Goal: Task Accomplishment & Management: Manage account settings

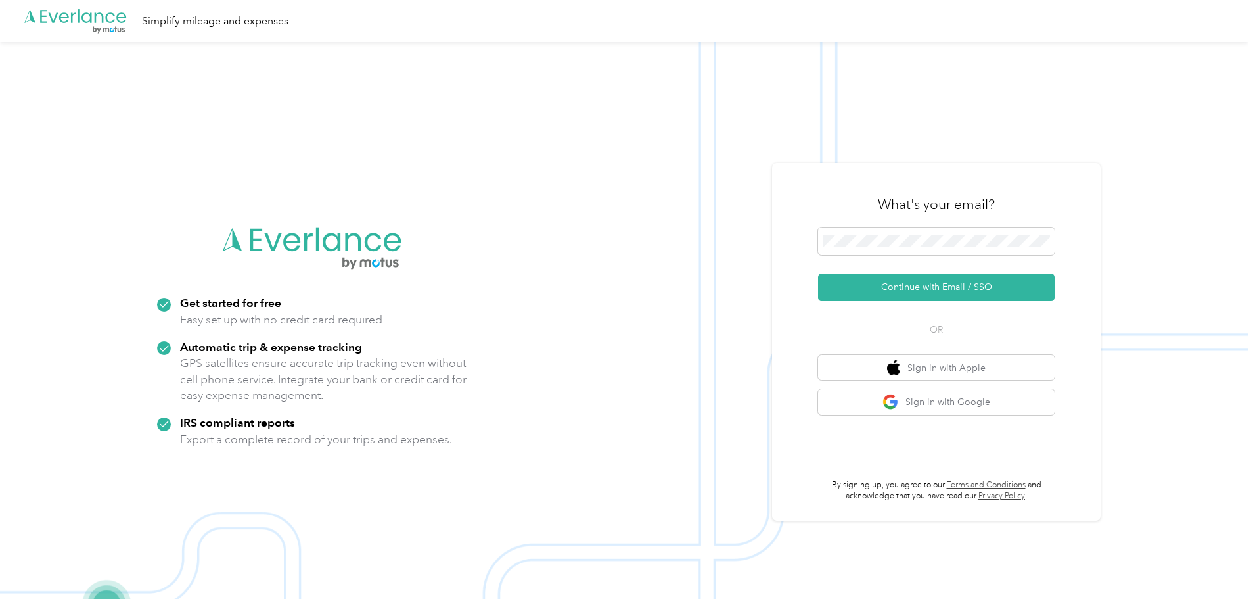
drag, startPoint x: 995, startPoint y: 283, endPoint x: 997, endPoint y: 360, distance: 77.6
click at [994, 283] on button "Continue with Email / SSO" at bounding box center [936, 287] width 237 height 28
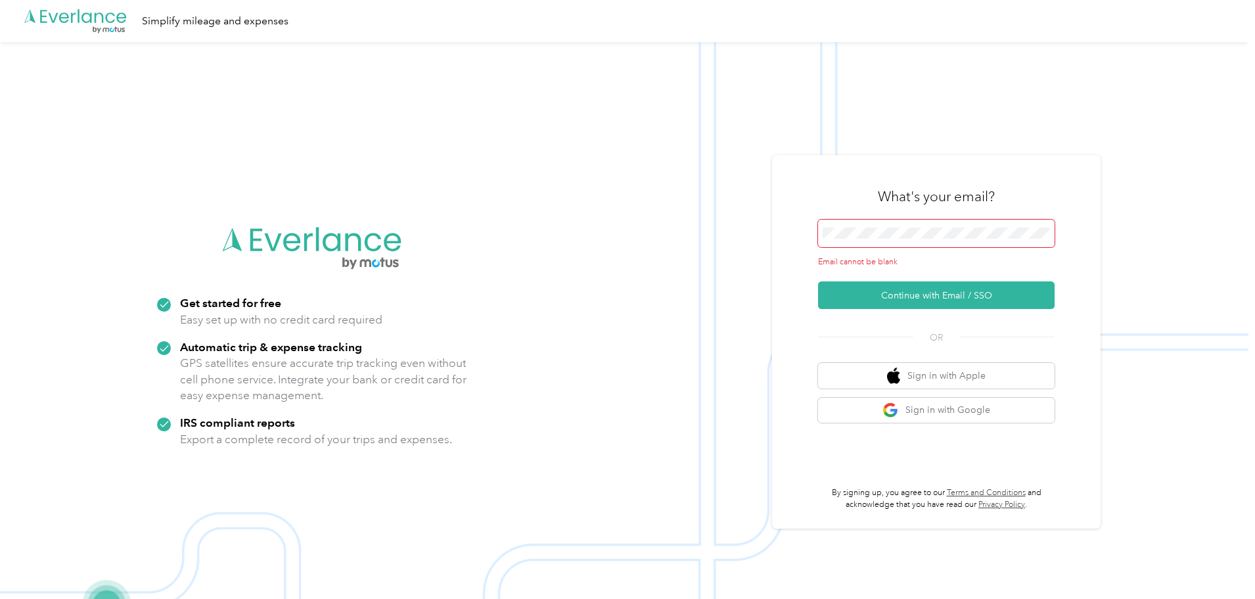
click at [906, 218] on div "What's your email?" at bounding box center [936, 197] width 237 height 46
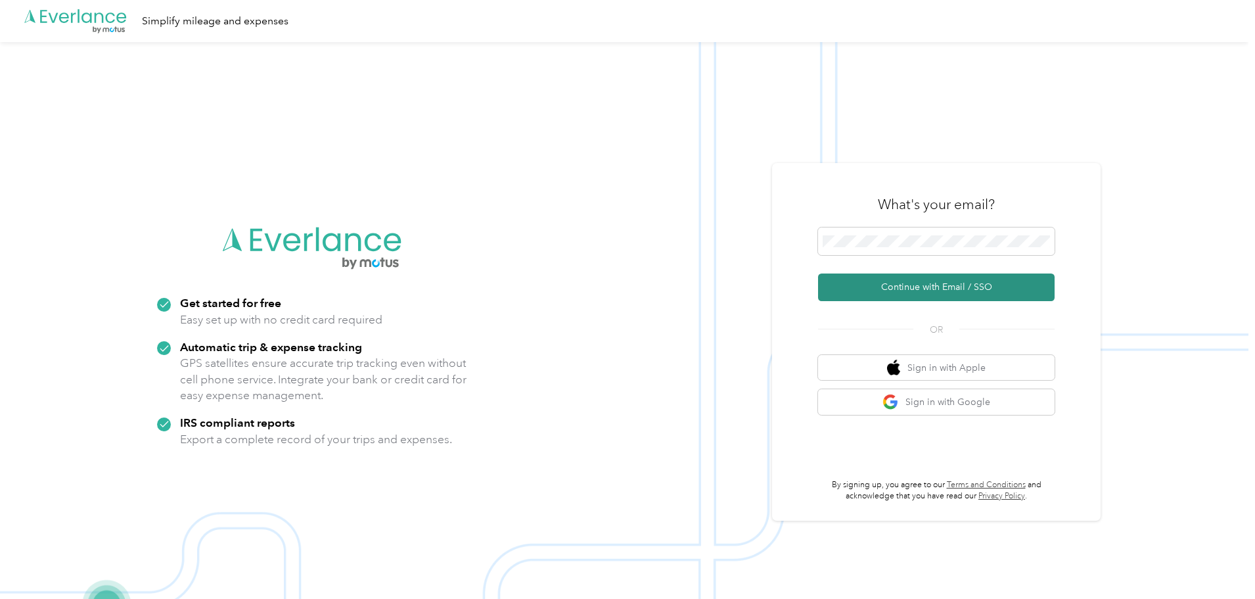
click at [944, 287] on button "Continue with Email / SSO" at bounding box center [936, 287] width 237 height 28
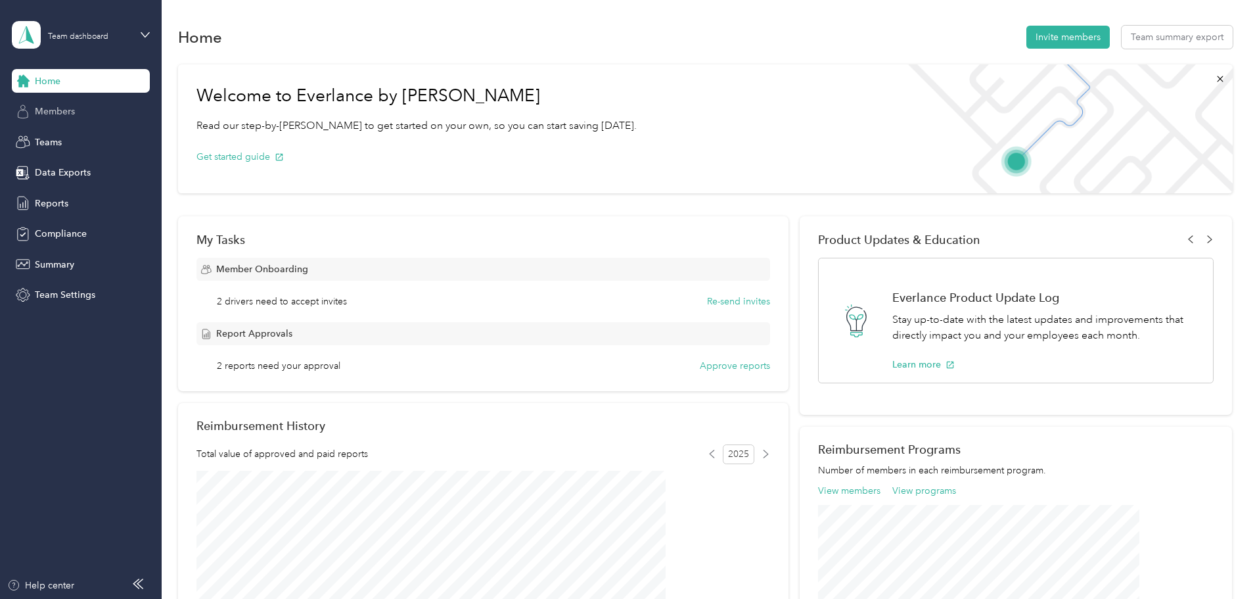
click at [52, 115] on span "Members" at bounding box center [55, 111] width 40 height 14
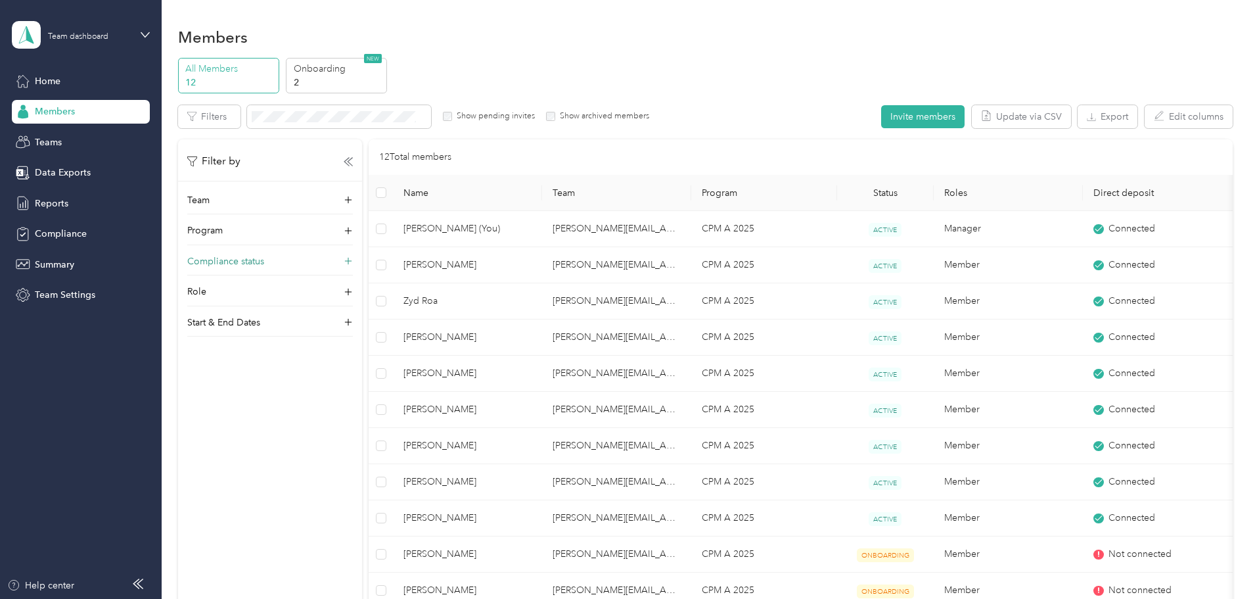
click at [264, 260] on p "Compliance status" at bounding box center [225, 261] width 77 height 14
drag, startPoint x: 75, startPoint y: 229, endPoint x: 110, endPoint y: 250, distance: 41.0
click at [74, 229] on span "Compliance" at bounding box center [61, 234] width 52 height 14
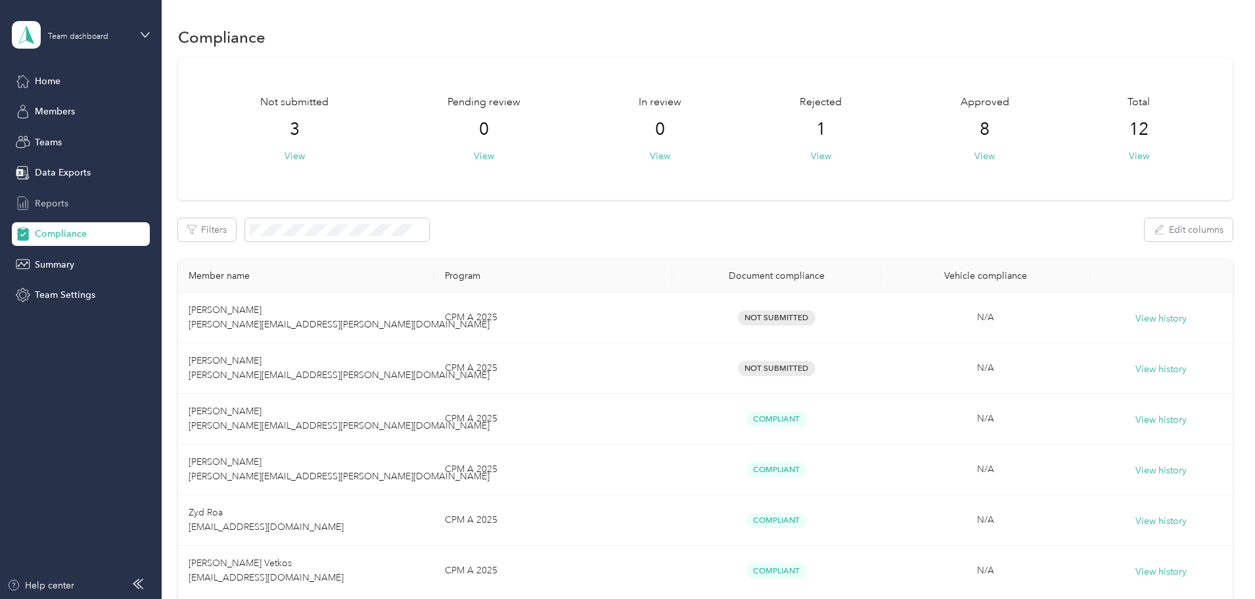
click at [83, 213] on div "Reports" at bounding box center [81, 203] width 138 height 24
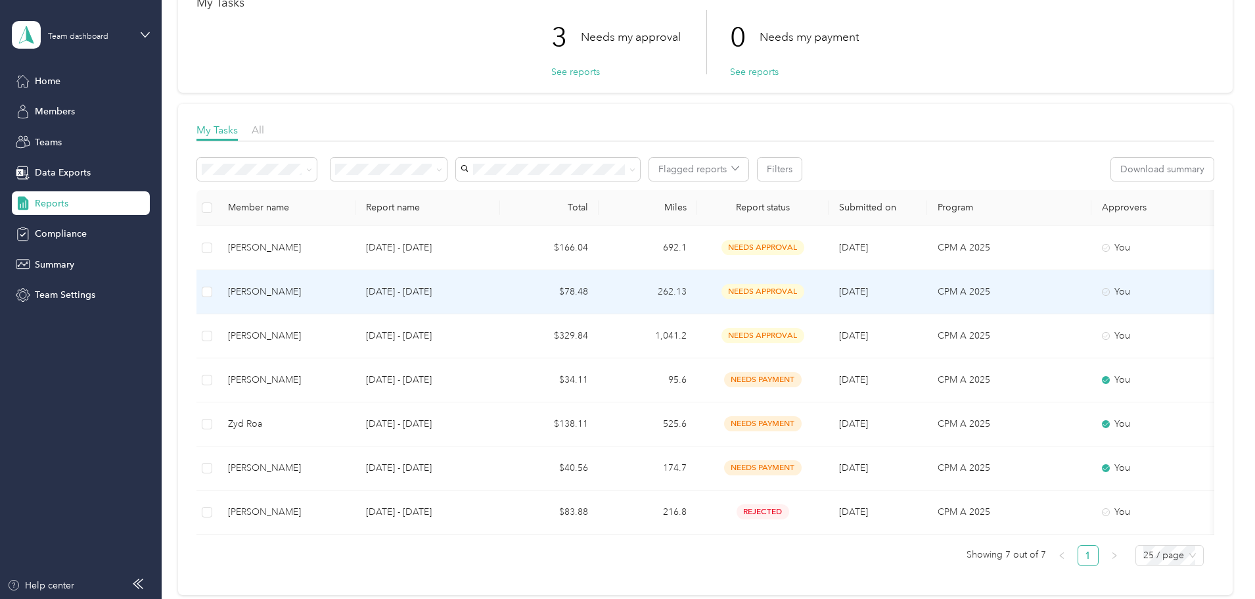
scroll to position [197, 0]
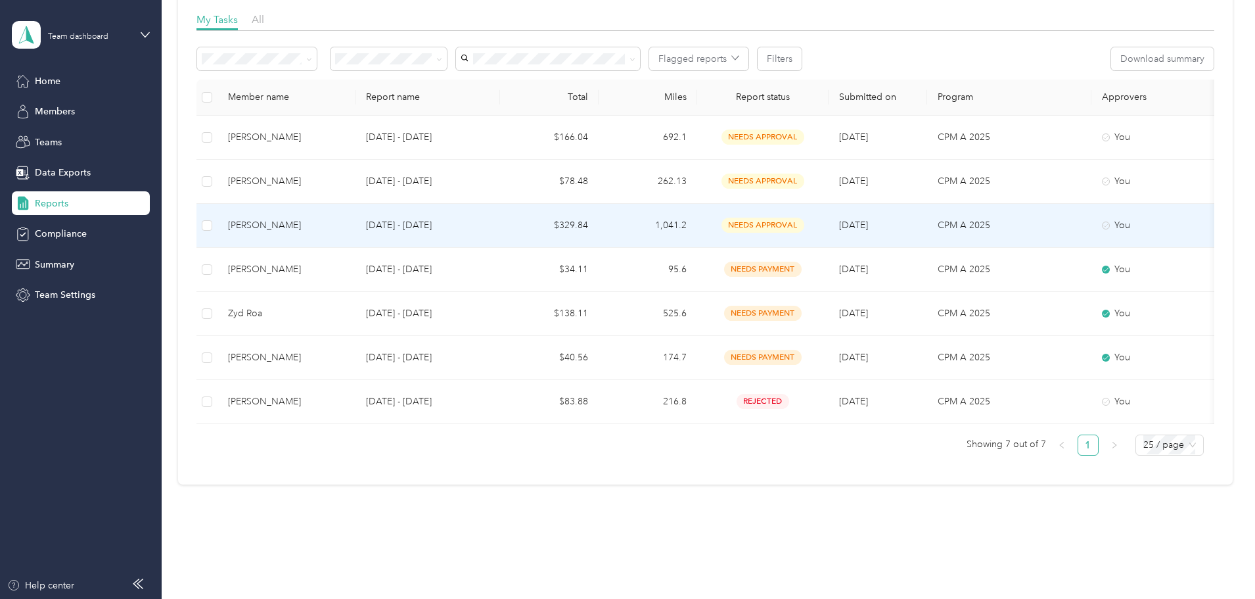
click at [595, 232] on td "$329.84" at bounding box center [549, 226] width 99 height 44
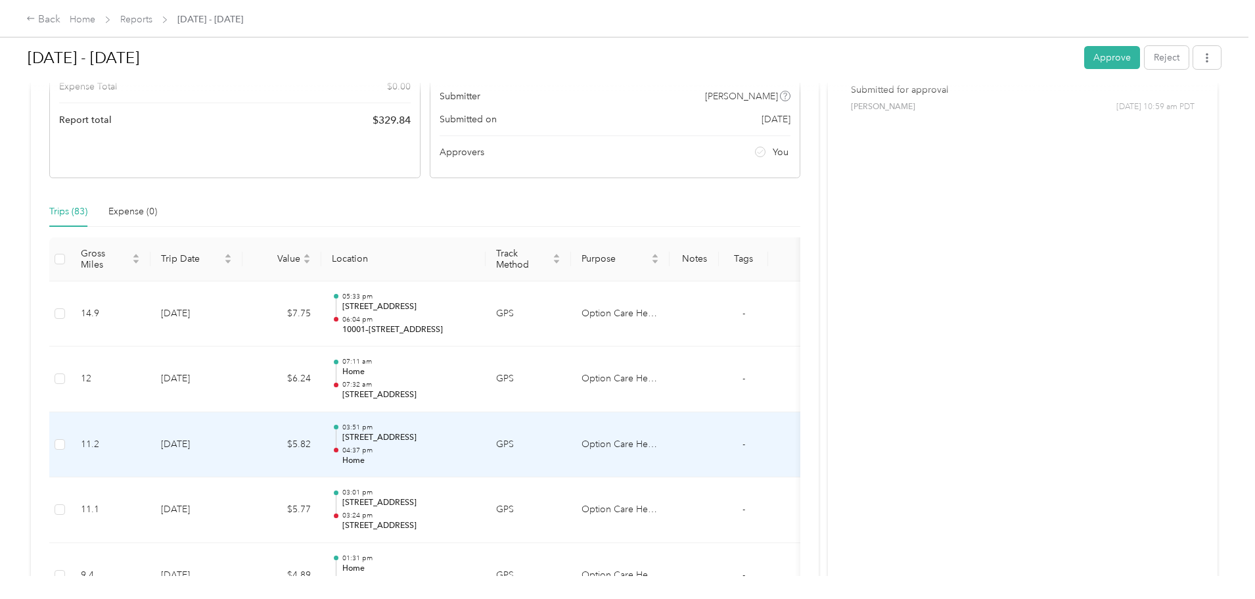
scroll to position [308, 0]
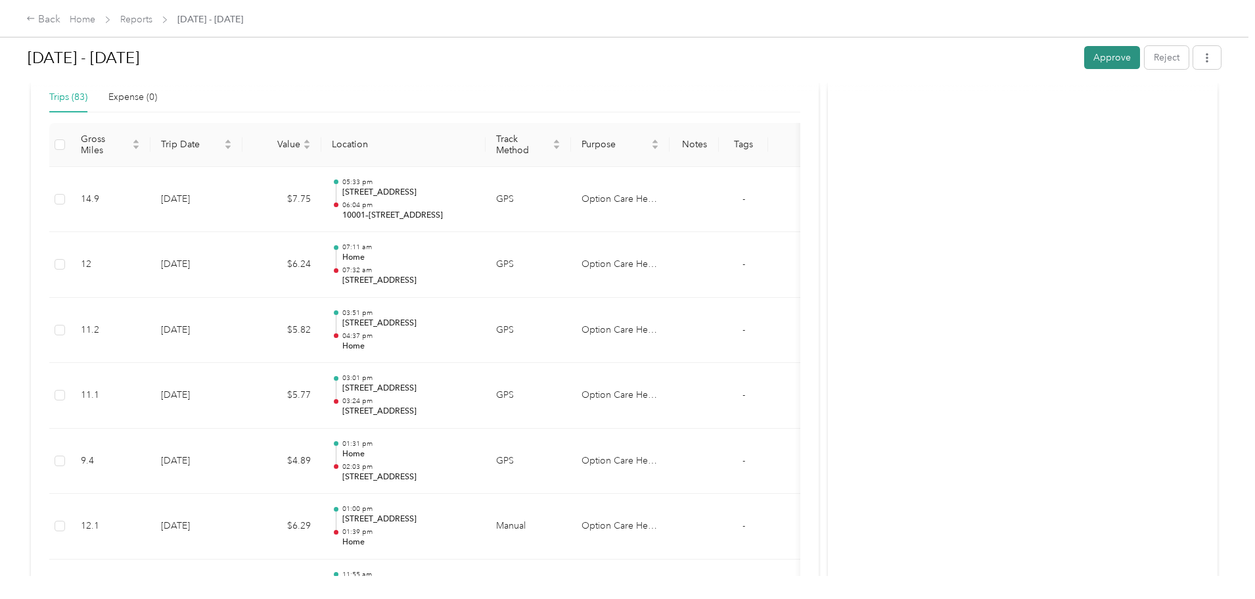
click at [1084, 58] on button "Approve" at bounding box center [1112, 57] width 56 height 23
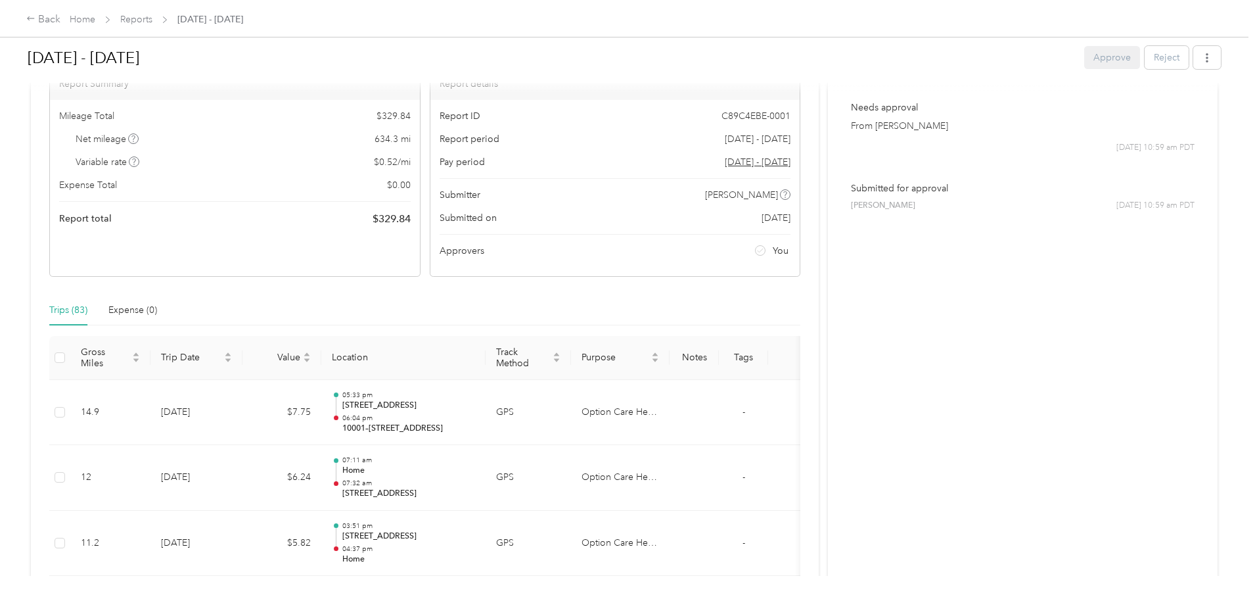
scroll to position [0, 0]
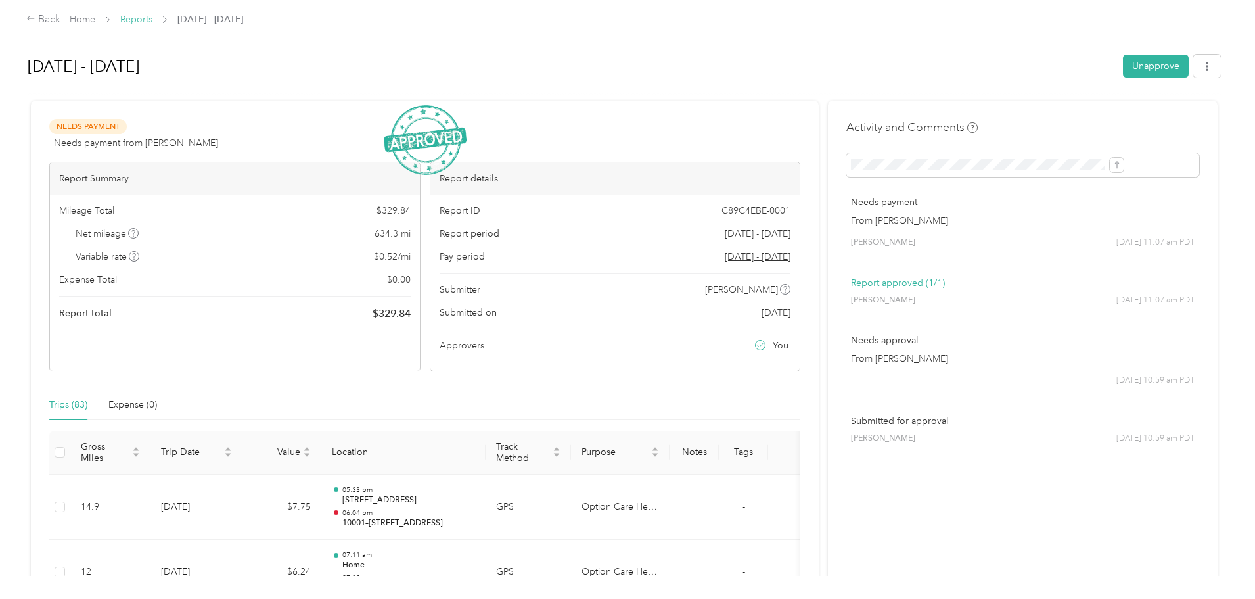
click at [152, 23] on link "Reports" at bounding box center [136, 19] width 32 height 11
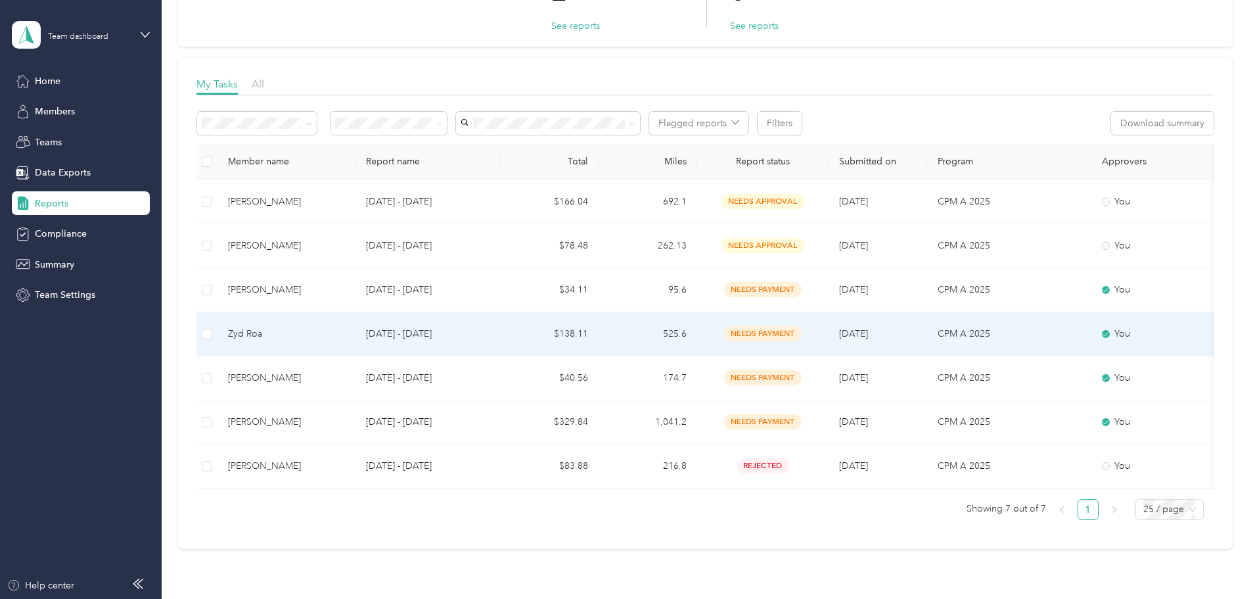
scroll to position [31, 0]
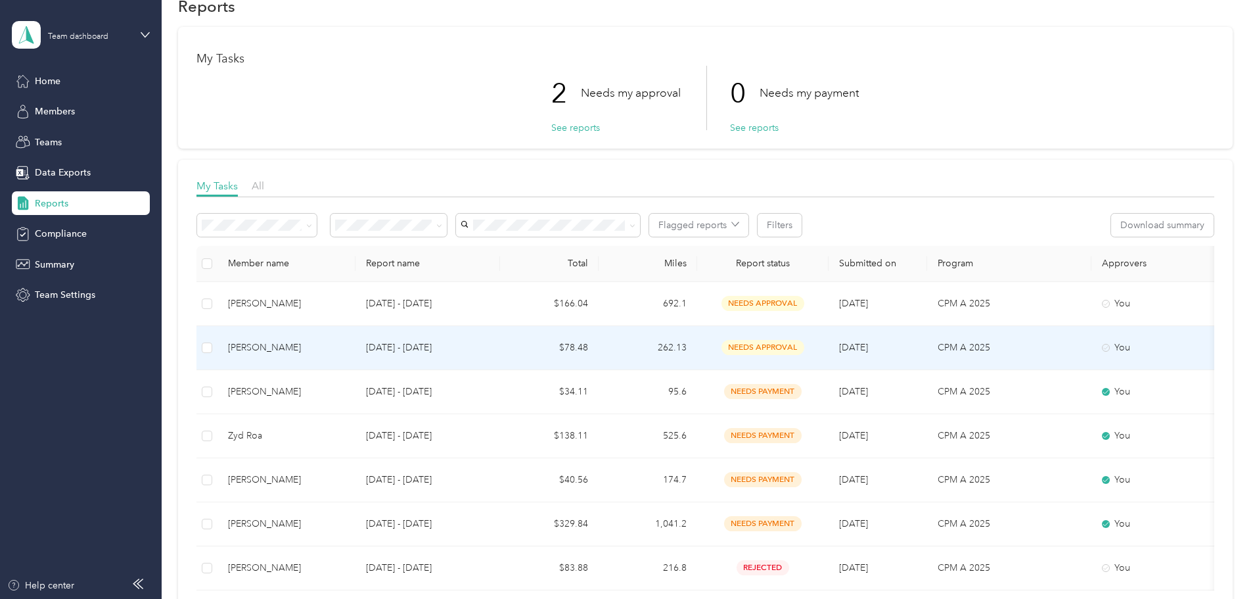
click at [599, 344] on td "$78.48" at bounding box center [549, 348] width 99 height 44
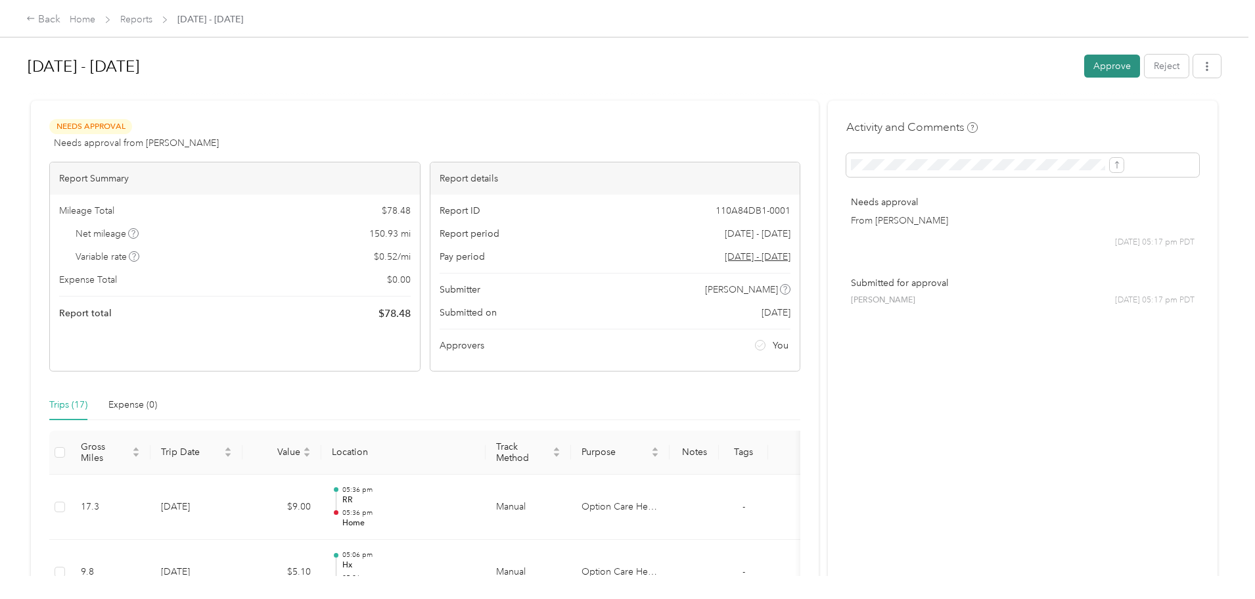
click at [1084, 60] on button "Approve" at bounding box center [1112, 66] width 56 height 23
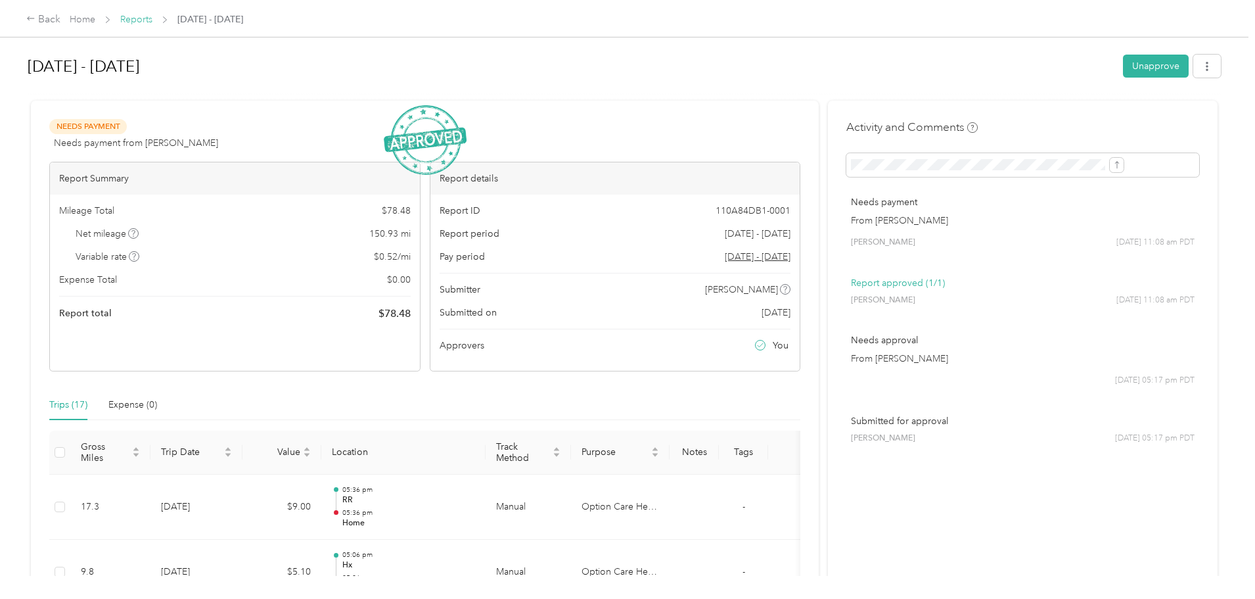
click at [152, 24] on link "Reports" at bounding box center [136, 19] width 32 height 11
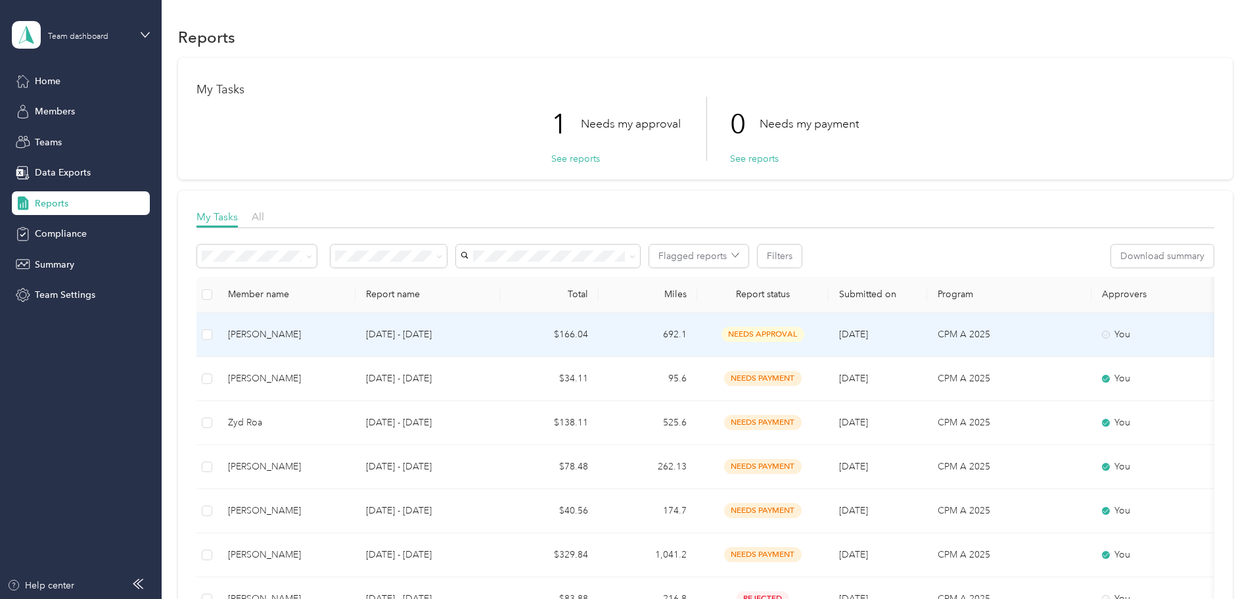
click at [599, 317] on td "$166.04" at bounding box center [549, 335] width 99 height 44
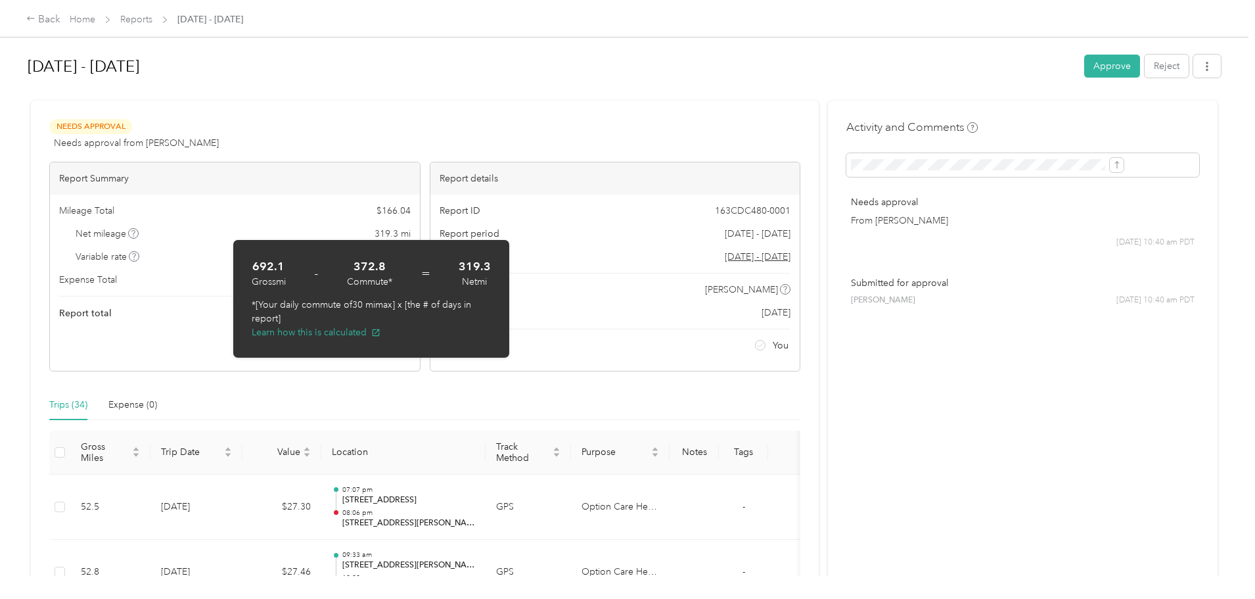
click at [334, 333] on button "Learn how this is calculated" at bounding box center [316, 332] width 129 height 14
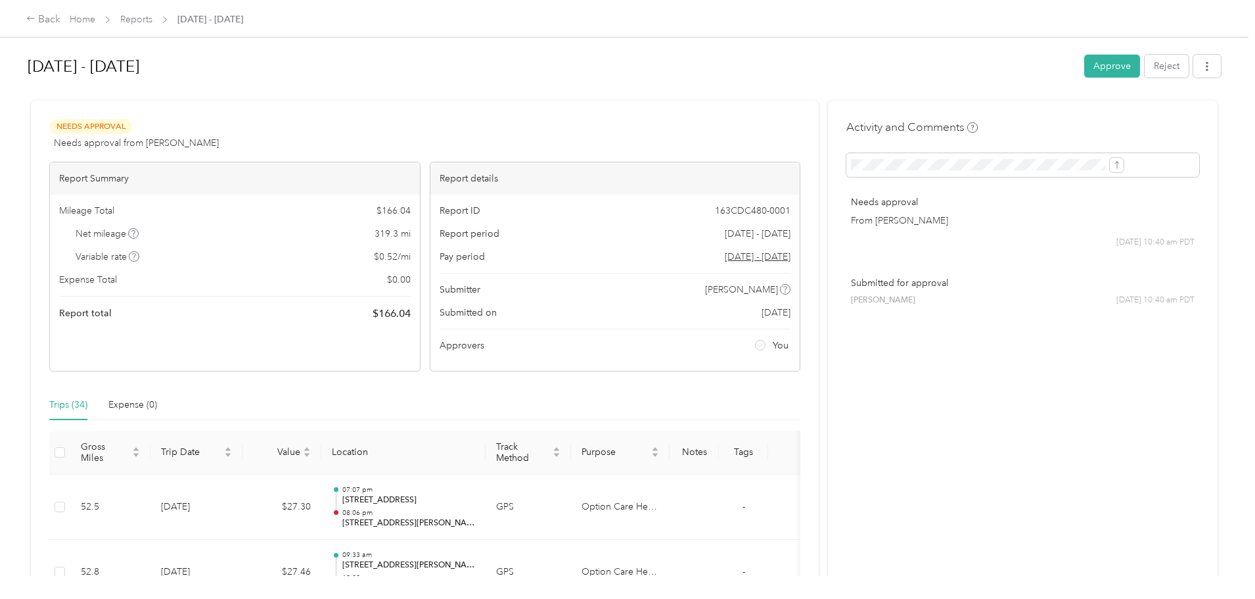
drag, startPoint x: 1003, startPoint y: 60, endPoint x: 793, endPoint y: 139, distance: 223.8
click at [1084, 60] on button "Approve" at bounding box center [1112, 66] width 56 height 23
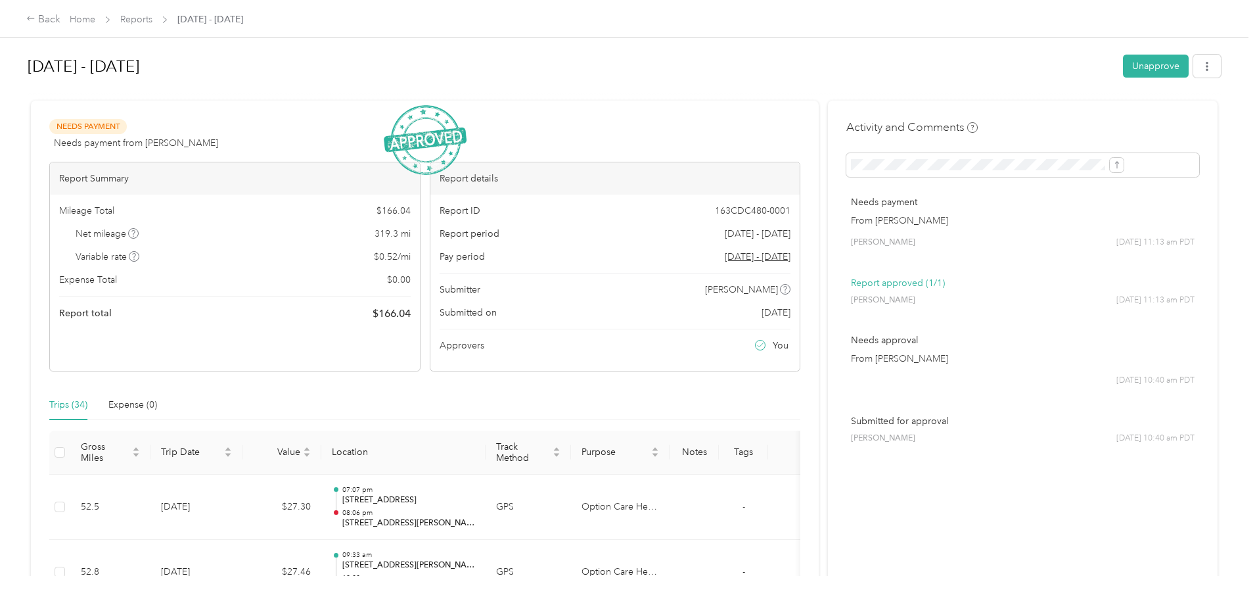
click at [105, 216] on div "[DATE] - [DATE] Unapprove Needs Payment Needs payment from [PERSON_NAME] View a…" at bounding box center [624, 288] width 1249 height 576
click at [64, 223] on div "Back Home Reports [DATE] - [DATE] [DATE] - [DATE] Unapprove Needs Payment Needs…" at bounding box center [624, 299] width 1249 height 599
click at [152, 18] on link "Reports" at bounding box center [136, 19] width 32 height 11
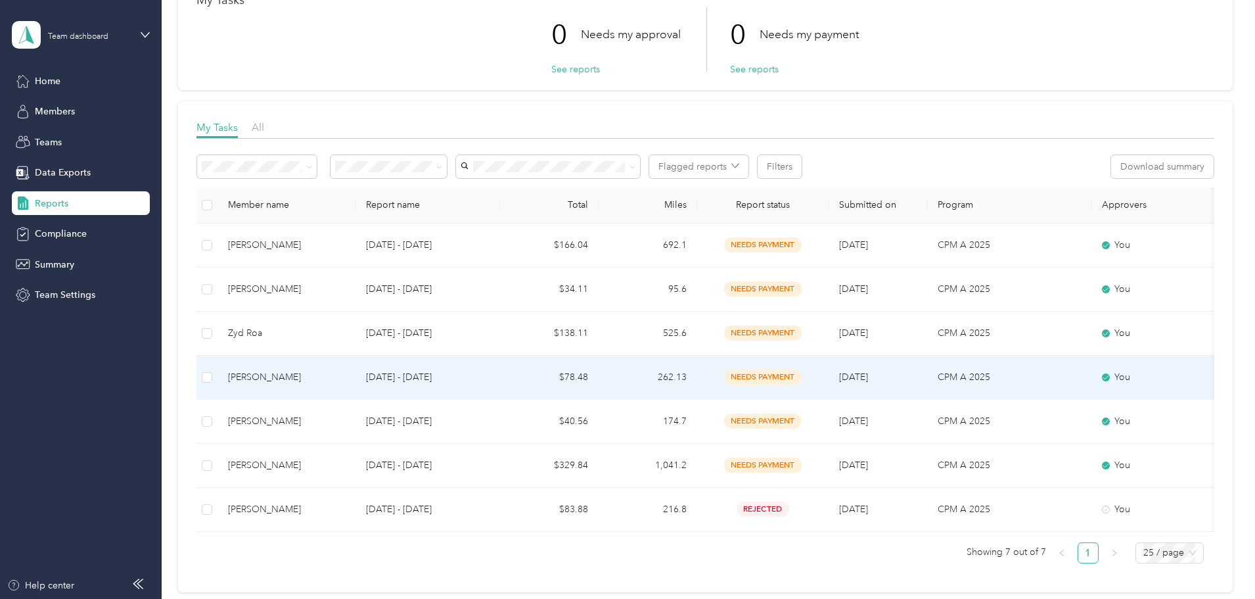
scroll to position [162, 0]
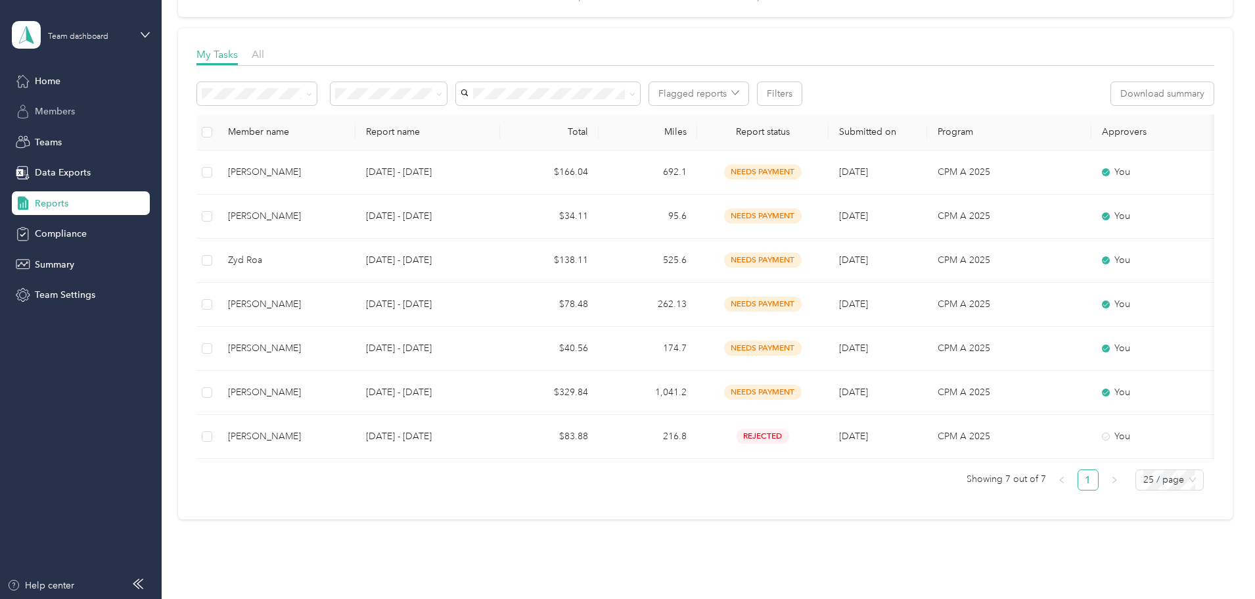
click at [54, 120] on div "Members" at bounding box center [81, 112] width 138 height 24
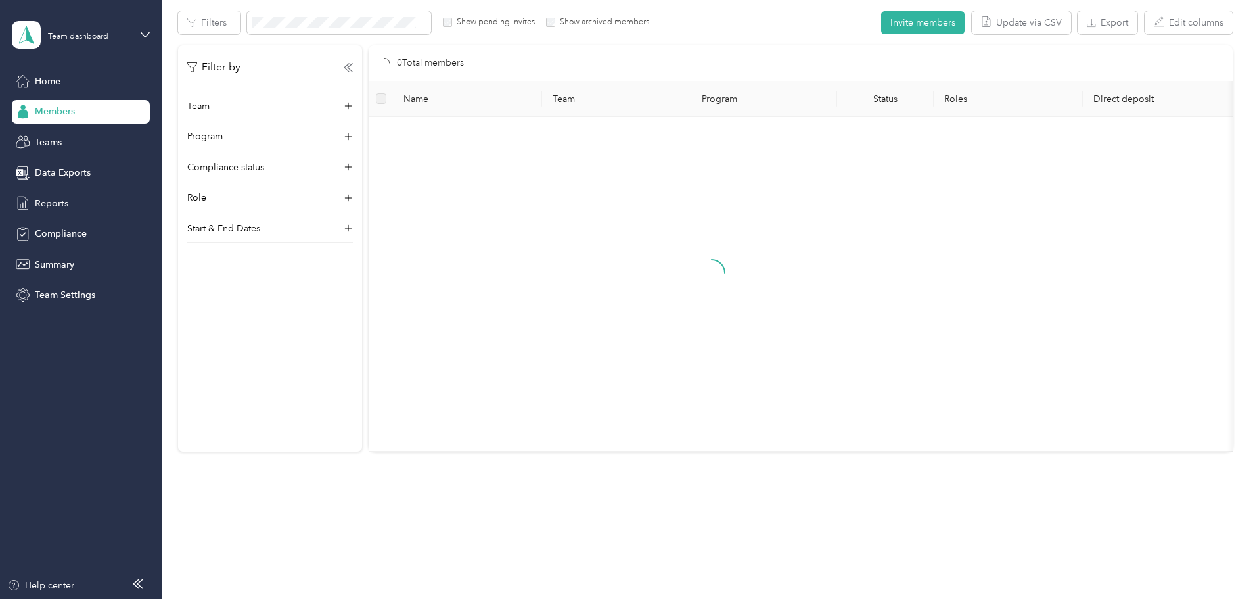
scroll to position [162, 0]
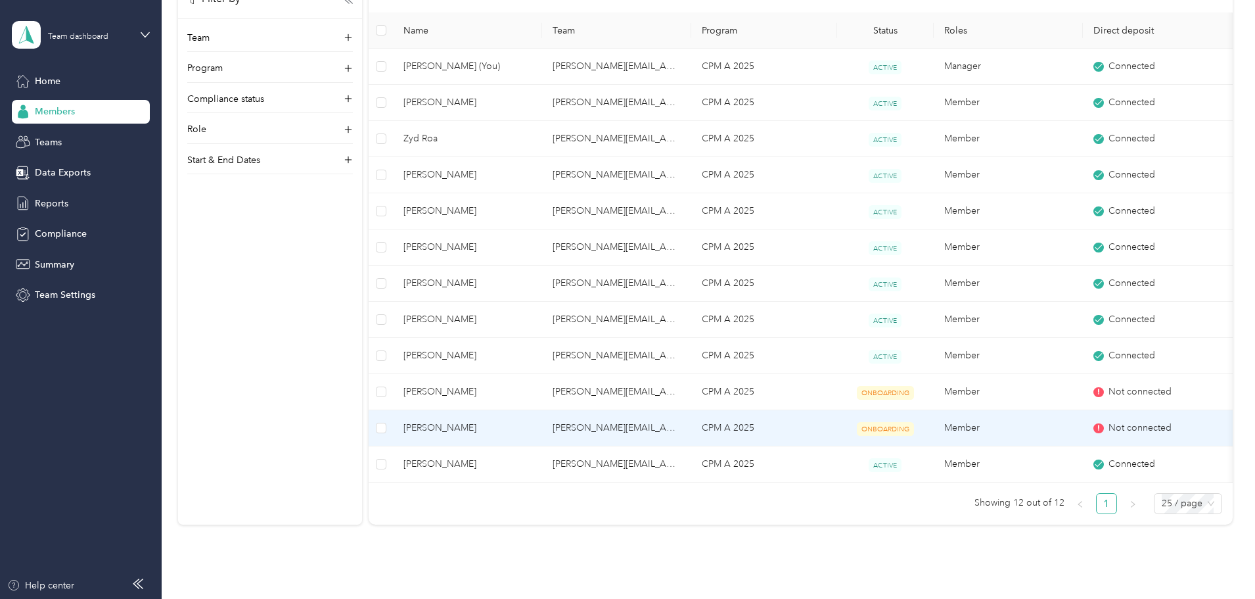
click at [914, 427] on span "ONBOARDING" at bounding box center [885, 429] width 57 height 14
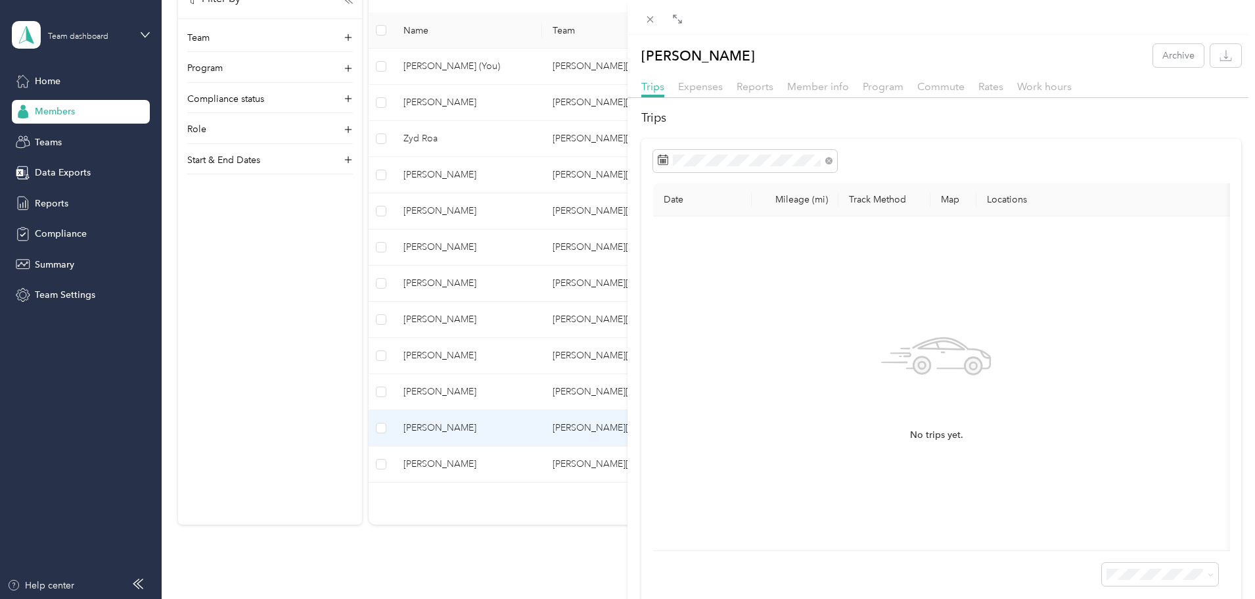
click at [321, 405] on div "[PERSON_NAME] Archive Trips Expenses Reports Member info Program Commute Rates …" at bounding box center [627, 299] width 1255 height 599
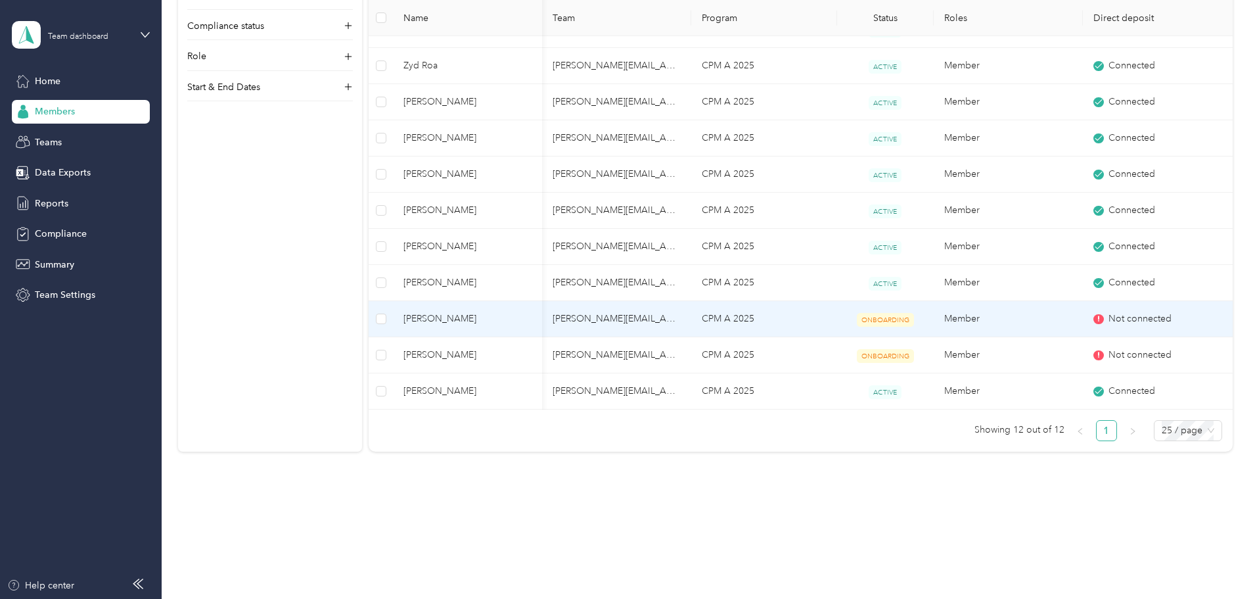
scroll to position [48, 0]
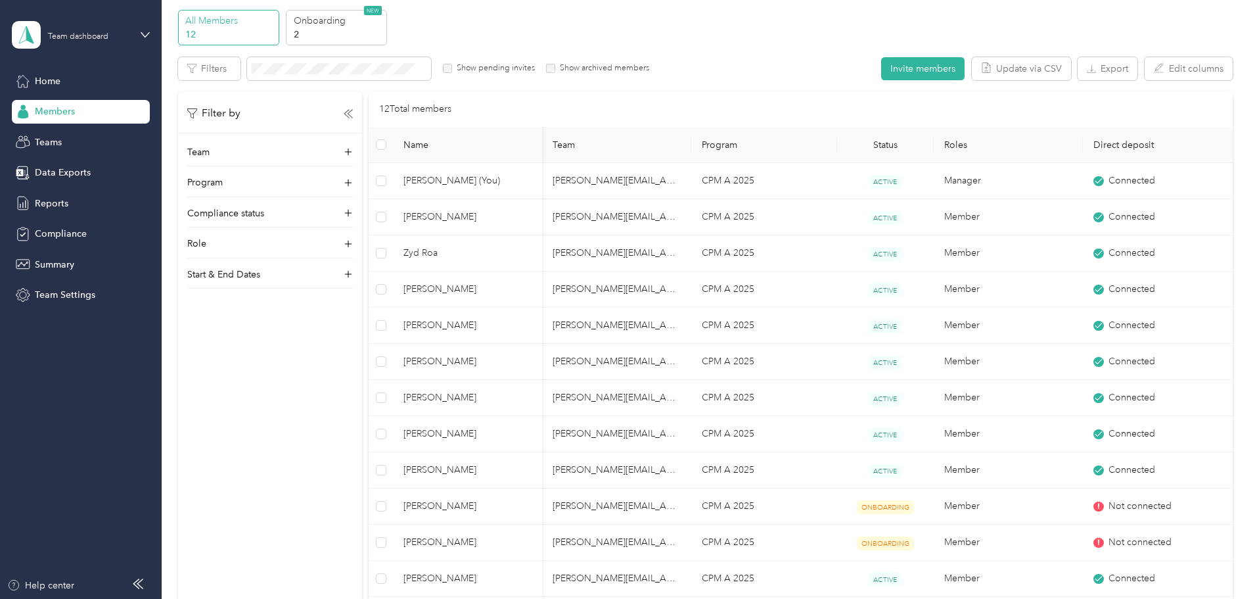
click at [70, 246] on div "Home Members Teams Data Exports Reports Compliance Summary Team Settings" at bounding box center [81, 188] width 138 height 238
click at [68, 235] on span "Compliance" at bounding box center [61, 234] width 52 height 14
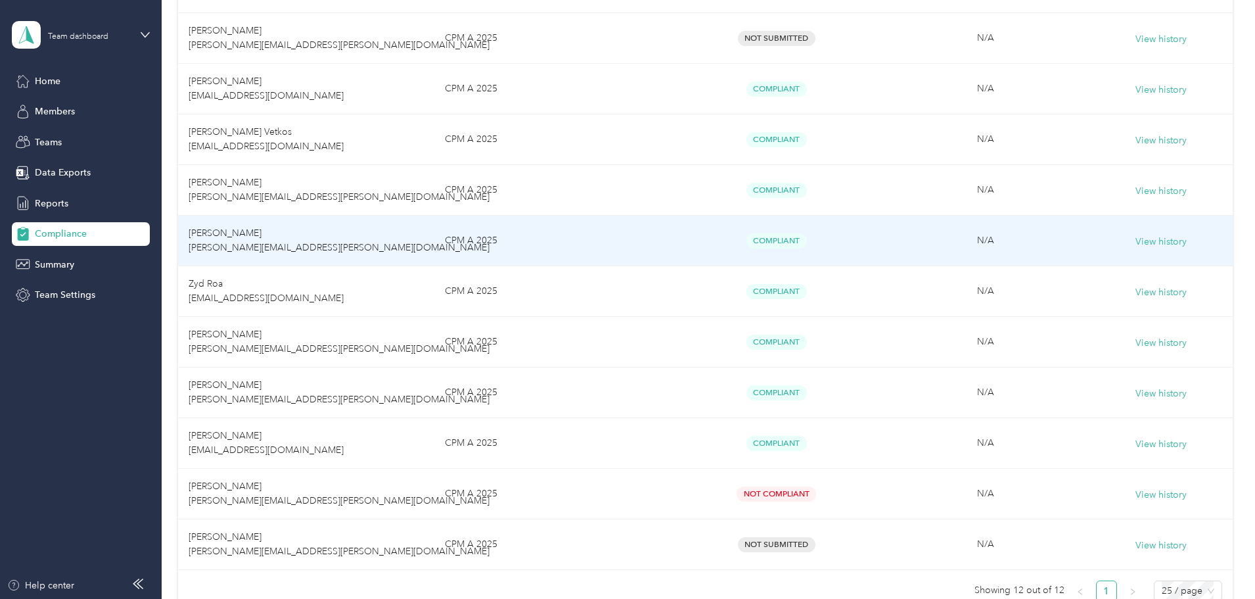
scroll to position [394, 0]
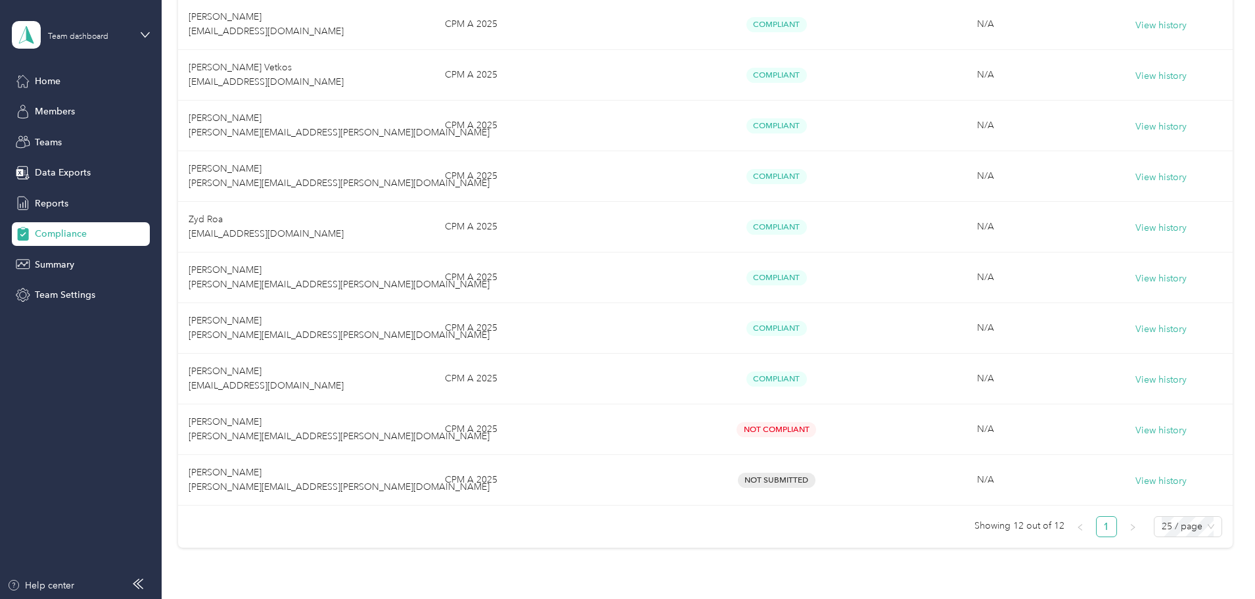
click at [96, 384] on aside "Team dashboard Home Members Teams Data Exports Reports Compliance Summary Team …" at bounding box center [81, 299] width 162 height 599
